Goal: Find specific page/section: Find specific page/section

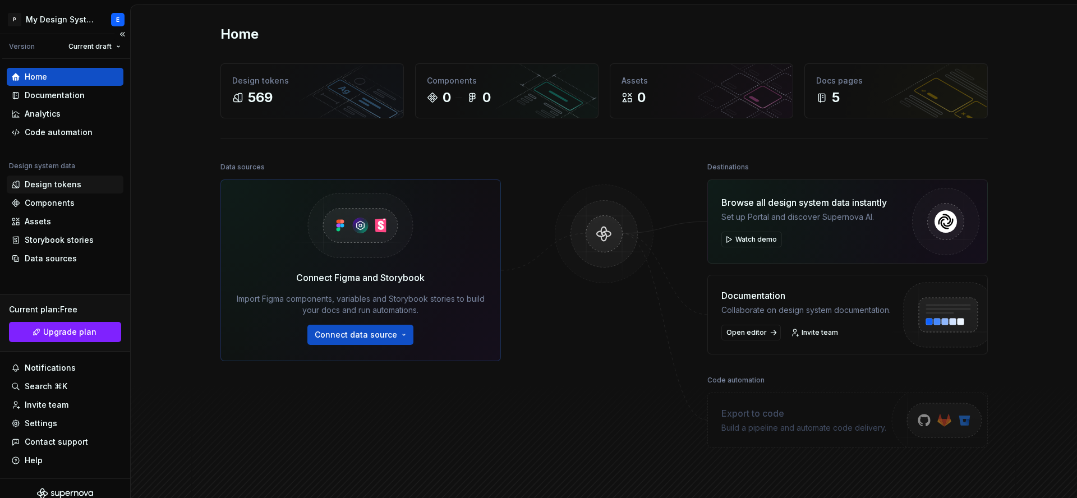
click at [74, 190] on div "Design tokens" at bounding box center [65, 185] width 117 height 18
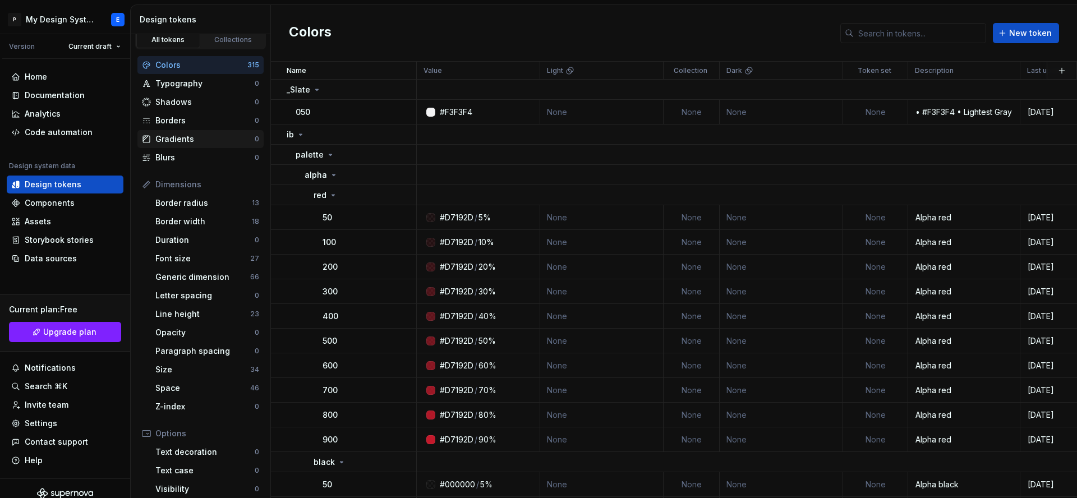
scroll to position [13, 0]
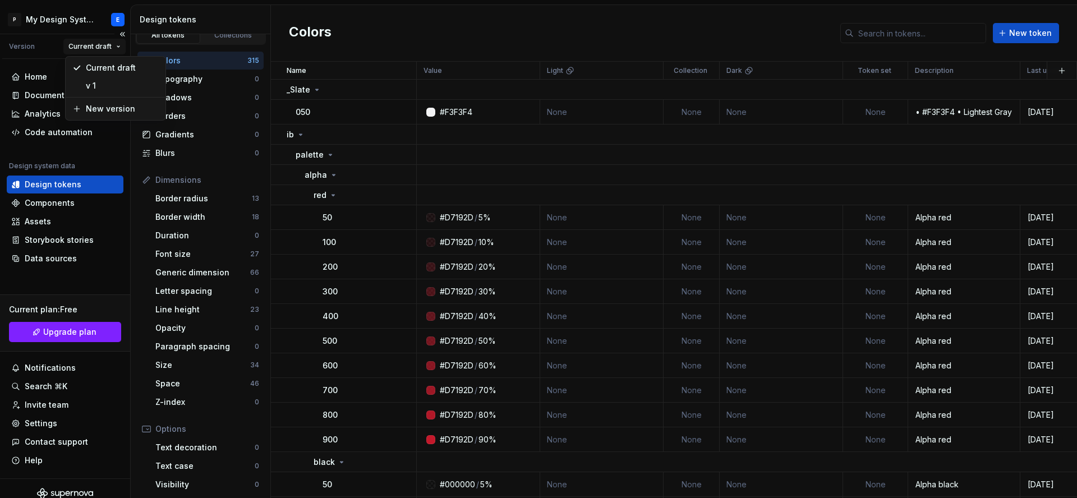
click at [107, 46] on html "P My Design System E Version Current draft Home Documentation Analytics Code au…" at bounding box center [538, 249] width 1077 height 498
click at [90, 85] on div "v 1" at bounding box center [122, 86] width 73 height 11
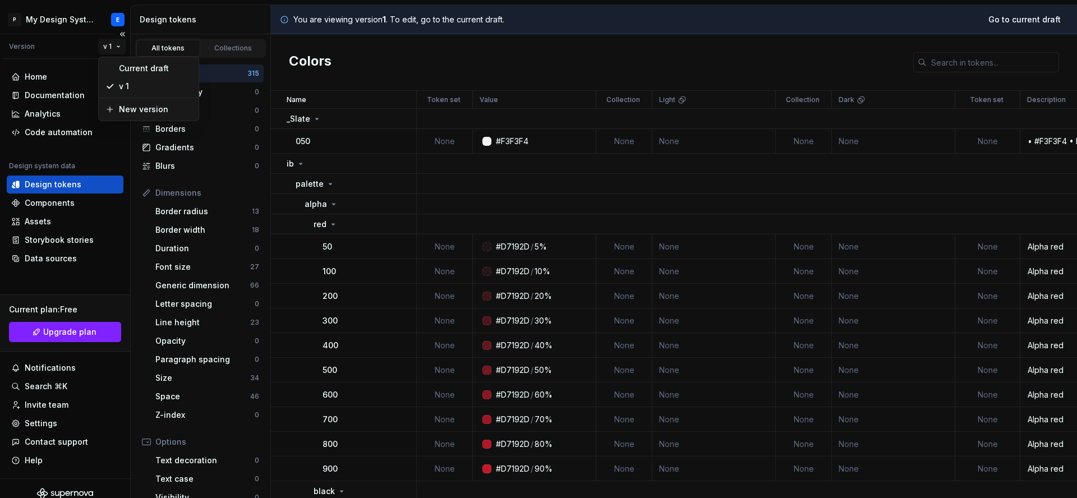
click at [116, 45] on html "P My Design System E Version v 1 Home Documentation Analytics Code automation D…" at bounding box center [538, 249] width 1077 height 498
click at [127, 68] on div "Current draft" at bounding box center [155, 68] width 73 height 11
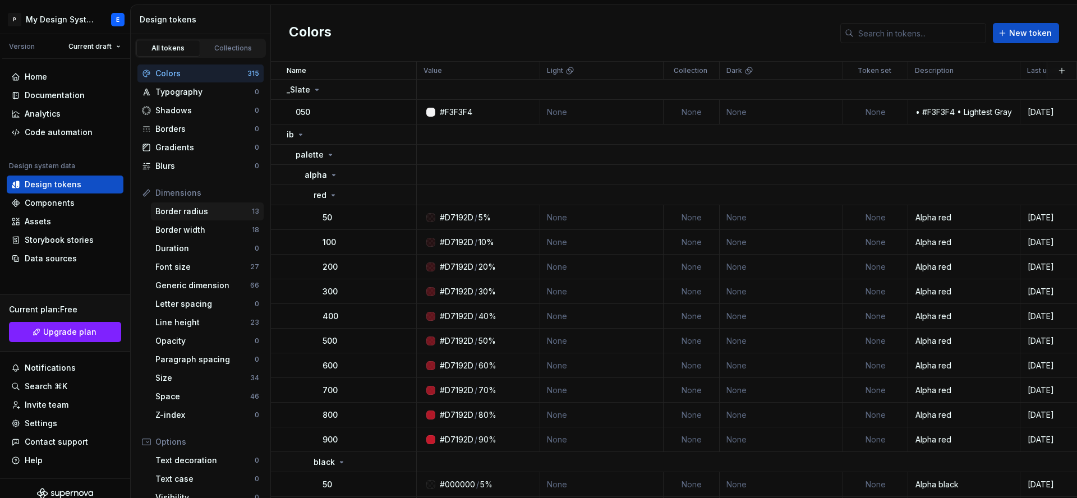
click at [228, 213] on div "Border radius" at bounding box center [203, 211] width 96 height 11
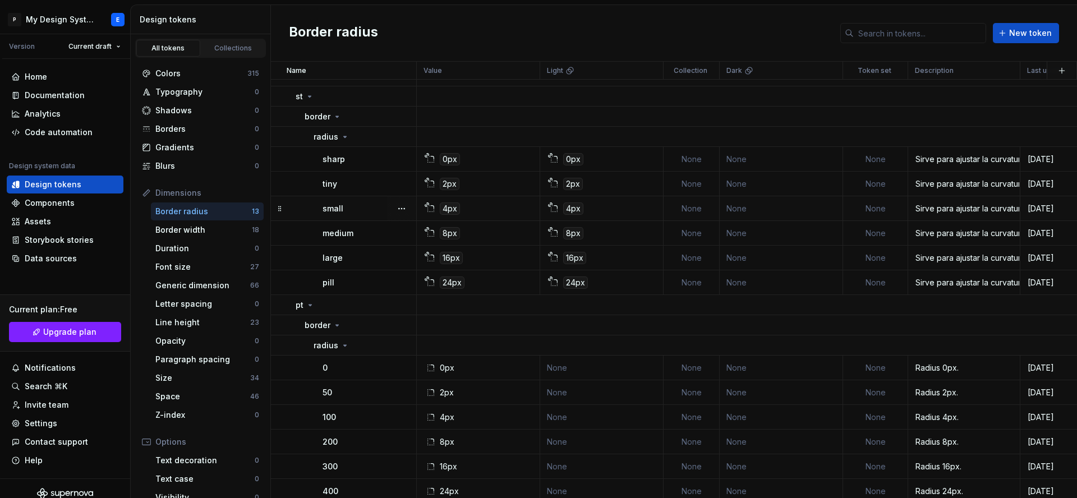
scroll to position [16, 0]
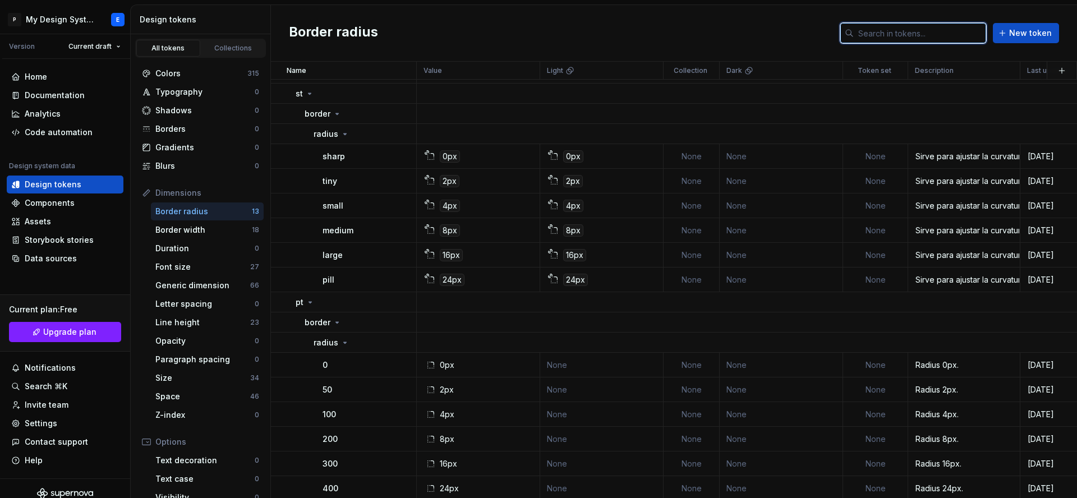
click at [899, 34] on input "text" at bounding box center [920, 33] width 132 height 20
click at [772, 34] on div "Border radius New token" at bounding box center [674, 33] width 806 height 57
click at [212, 73] on div "Colors" at bounding box center [201, 73] width 92 height 11
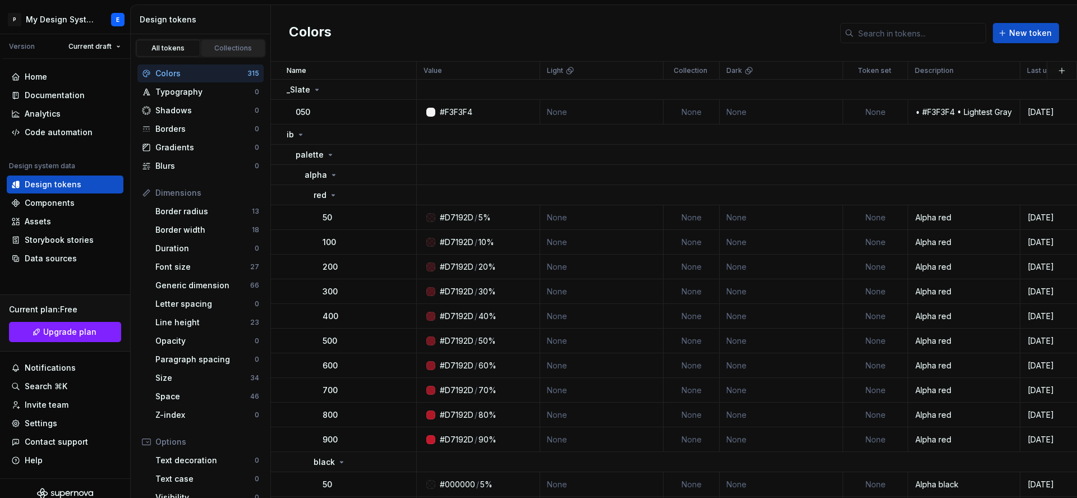
click at [228, 52] on div "Collections" at bounding box center [233, 48] width 56 height 9
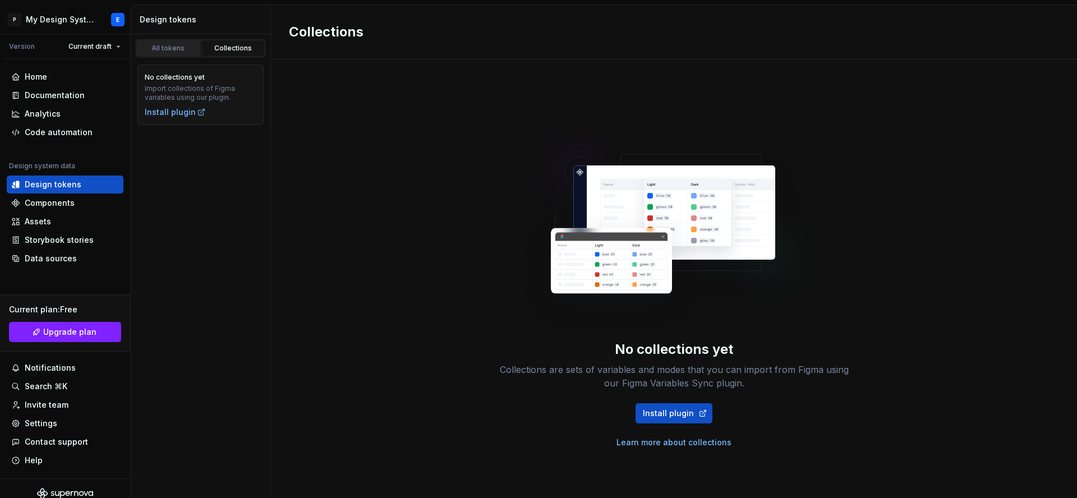
click at [143, 48] on div "All tokens" at bounding box center [168, 48] width 56 height 9
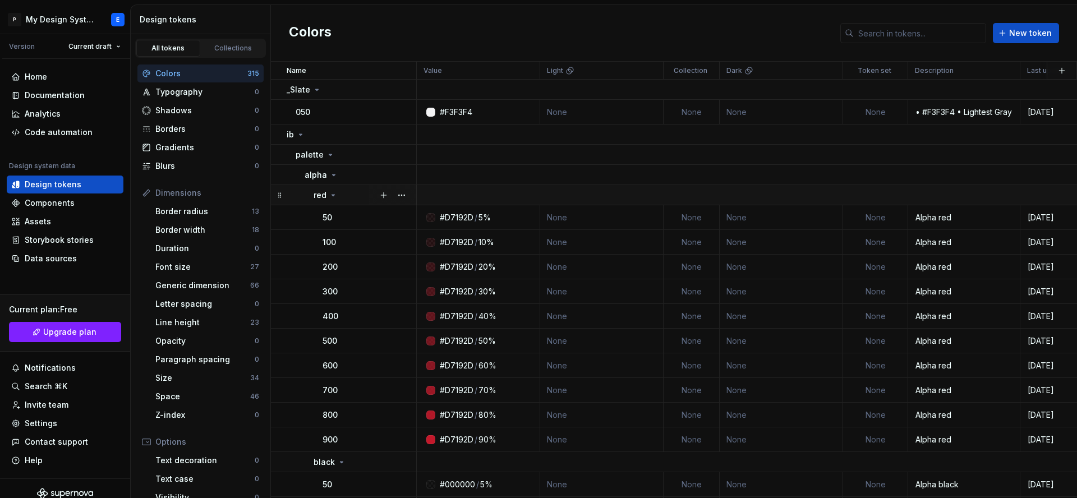
click at [329, 195] on icon at bounding box center [333, 195] width 9 height 9
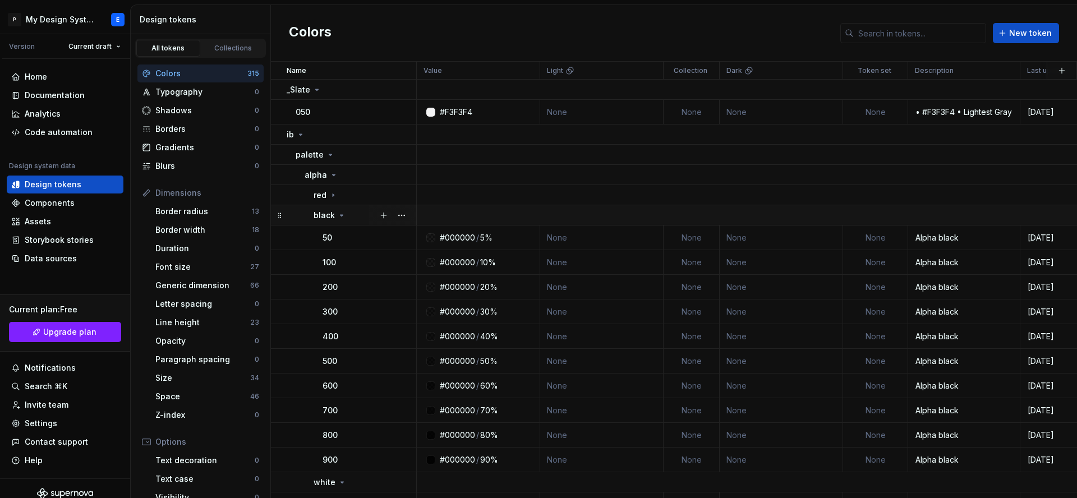
click at [337, 211] on icon at bounding box center [341, 215] width 9 height 9
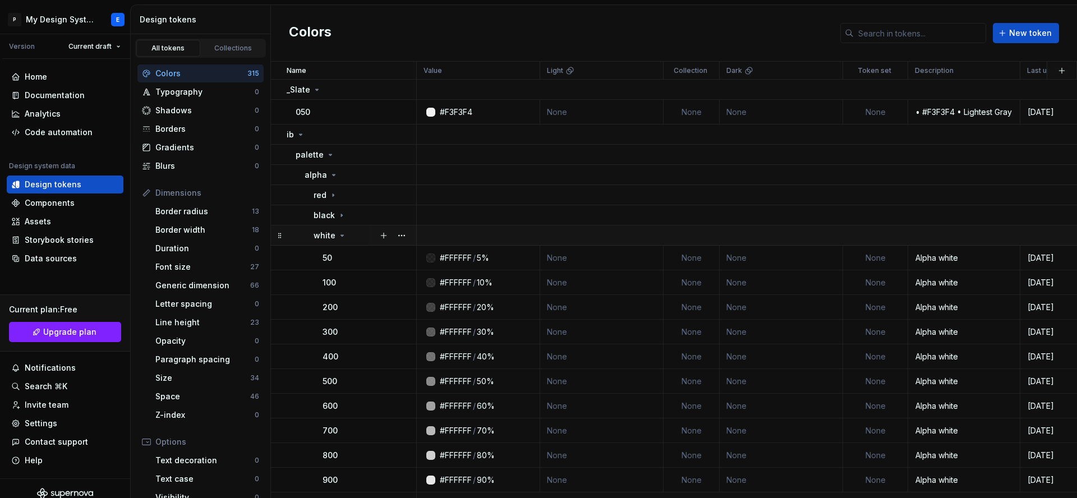
click at [338, 233] on icon at bounding box center [342, 235] width 9 height 9
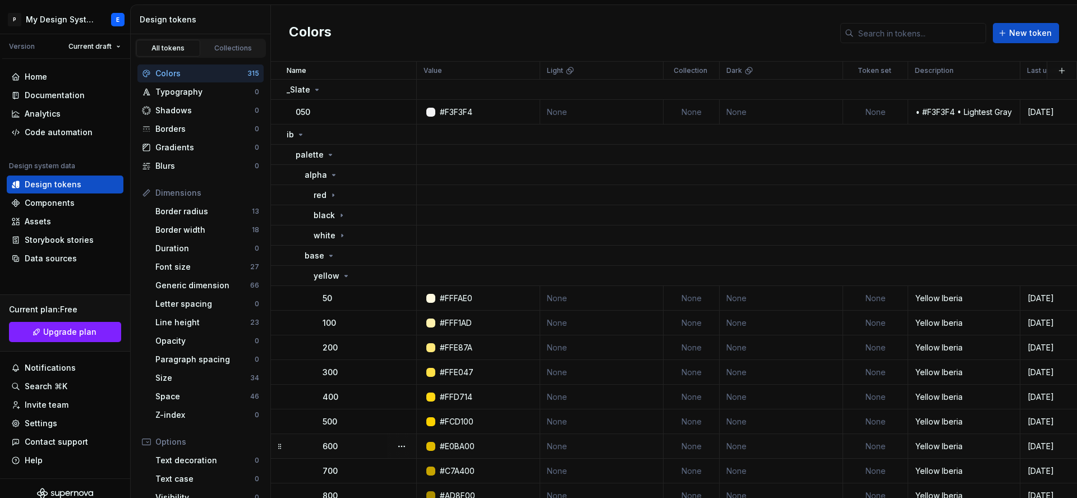
scroll to position [0, 1]
